Goal: Information Seeking & Learning: Learn about a topic

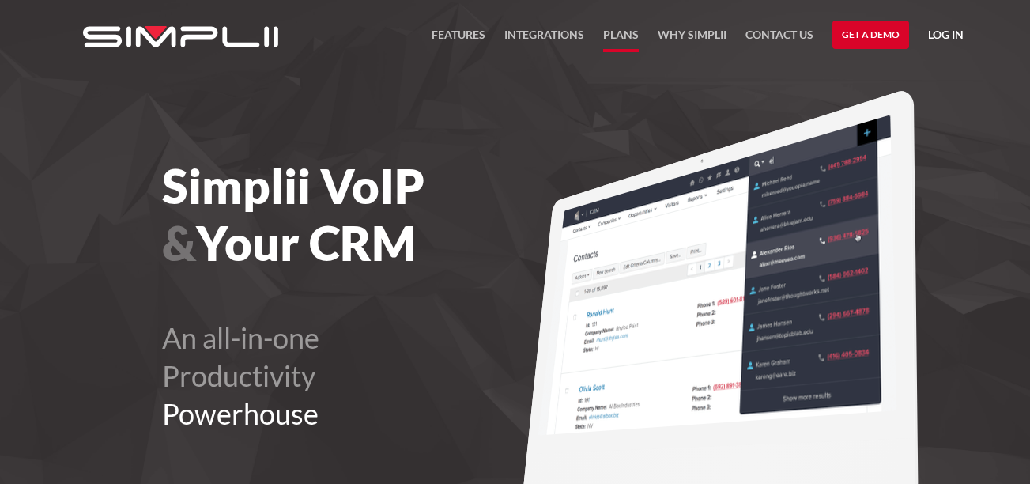
click at [613, 36] on link "Plans" at bounding box center [621, 38] width 36 height 27
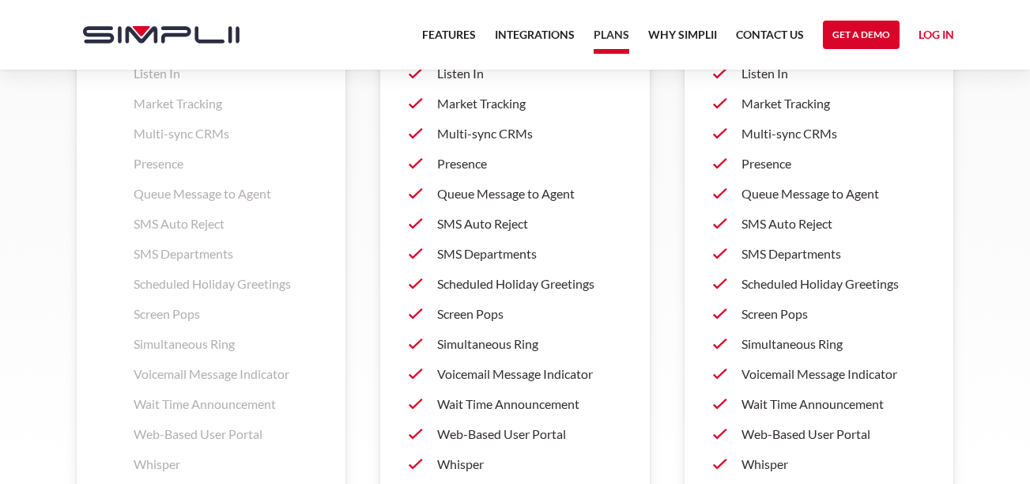
scroll to position [2073, 0]
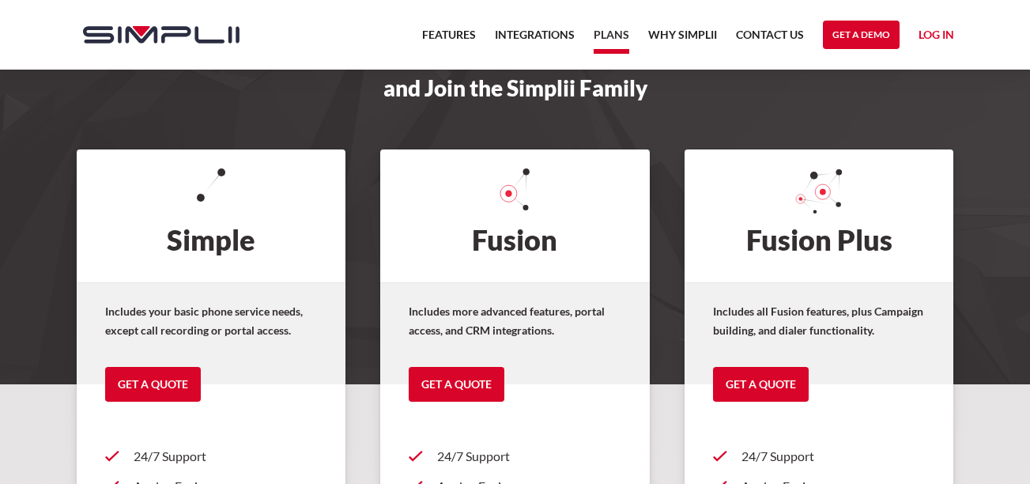
scroll to position [87, 0]
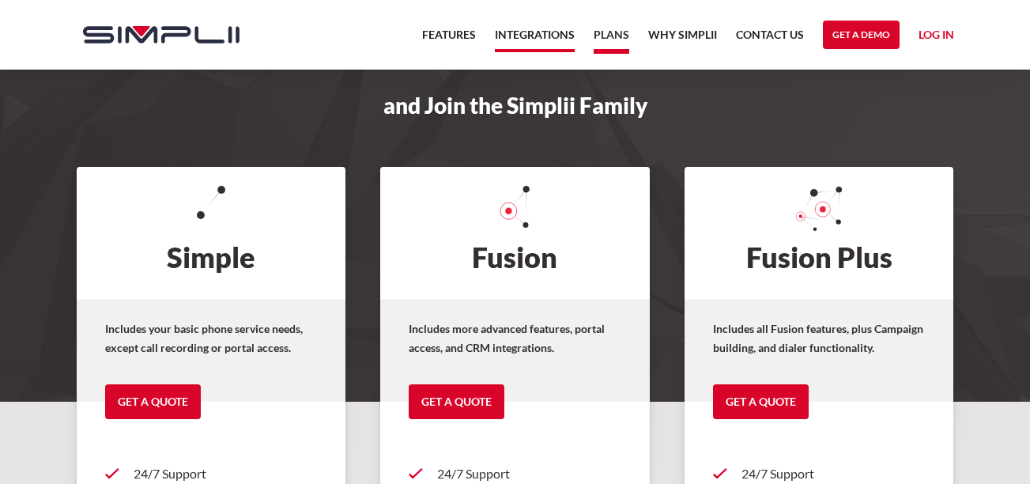
click at [552, 35] on link "Integrations" at bounding box center [535, 38] width 80 height 27
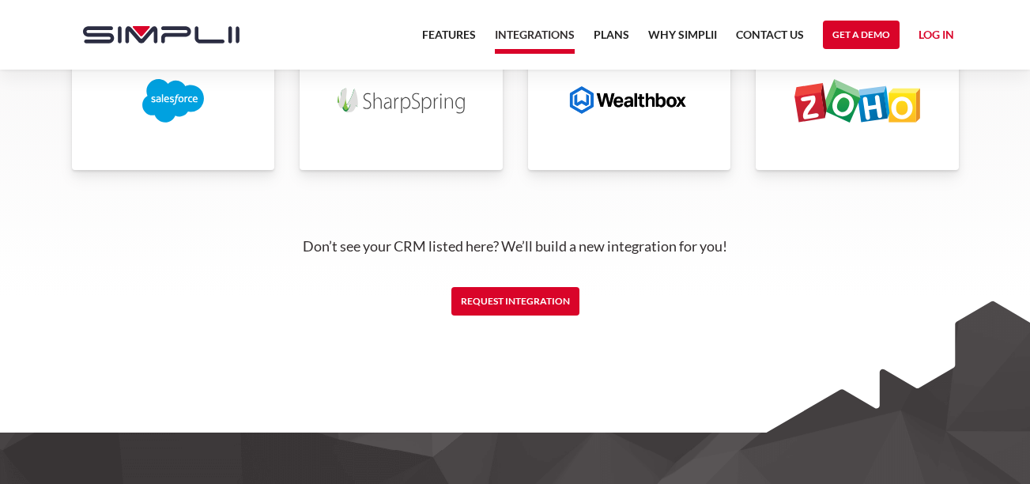
scroll to position [3925, 0]
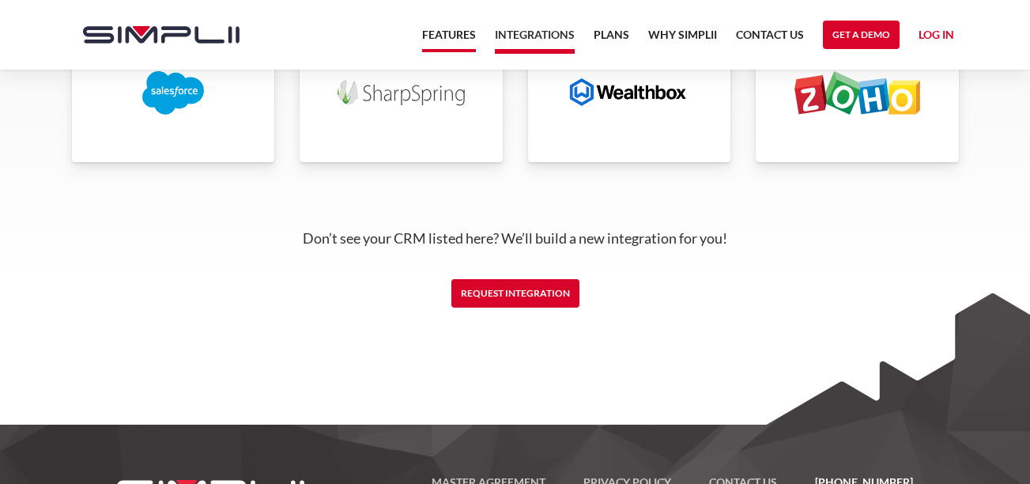
click at [441, 43] on link "Features" at bounding box center [449, 38] width 54 height 27
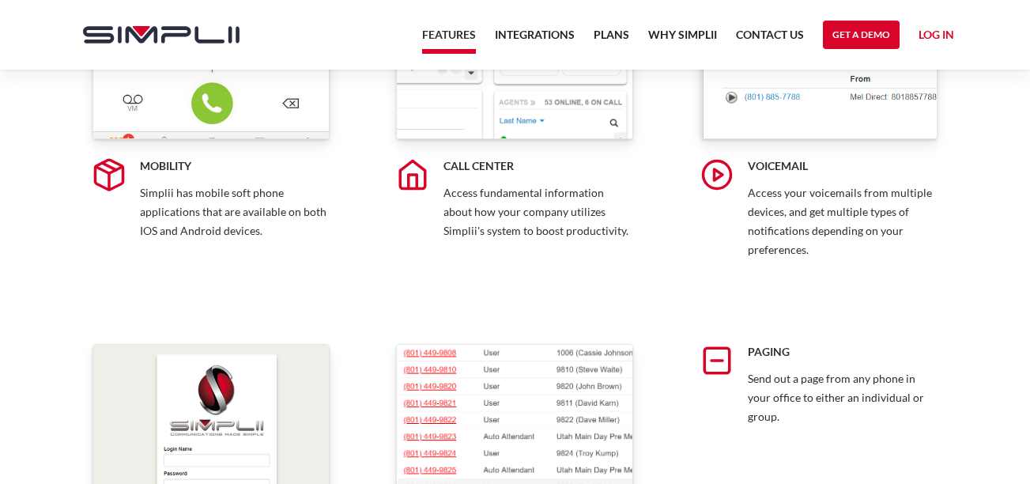
scroll to position [4703, 0]
